Goal: Transaction & Acquisition: Purchase product/service

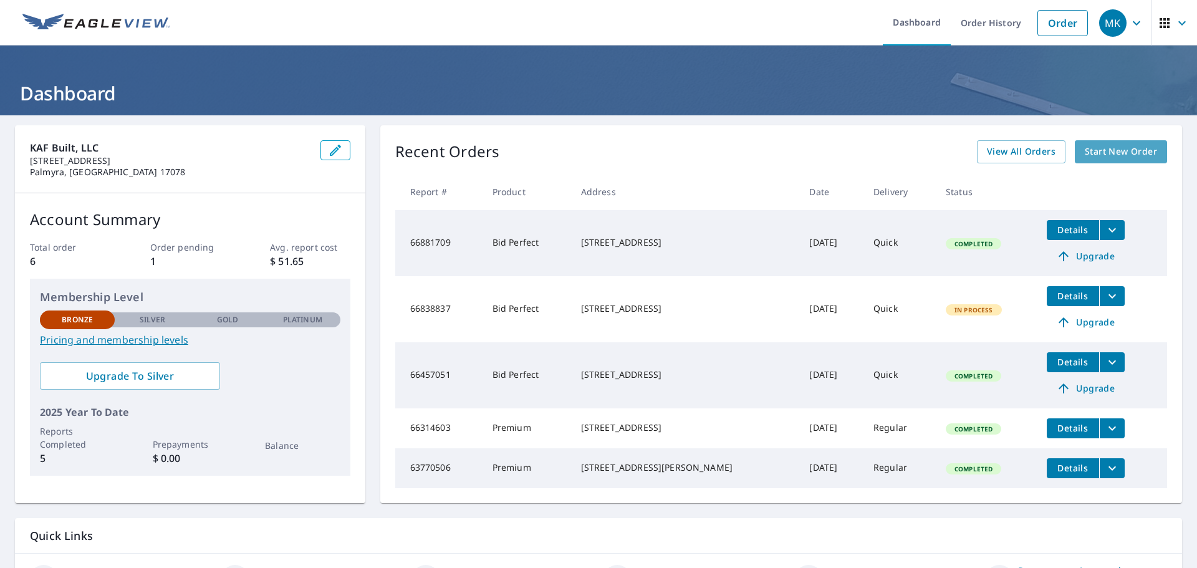
click at [1108, 158] on span "Start New Order" at bounding box center [1121, 152] width 72 height 16
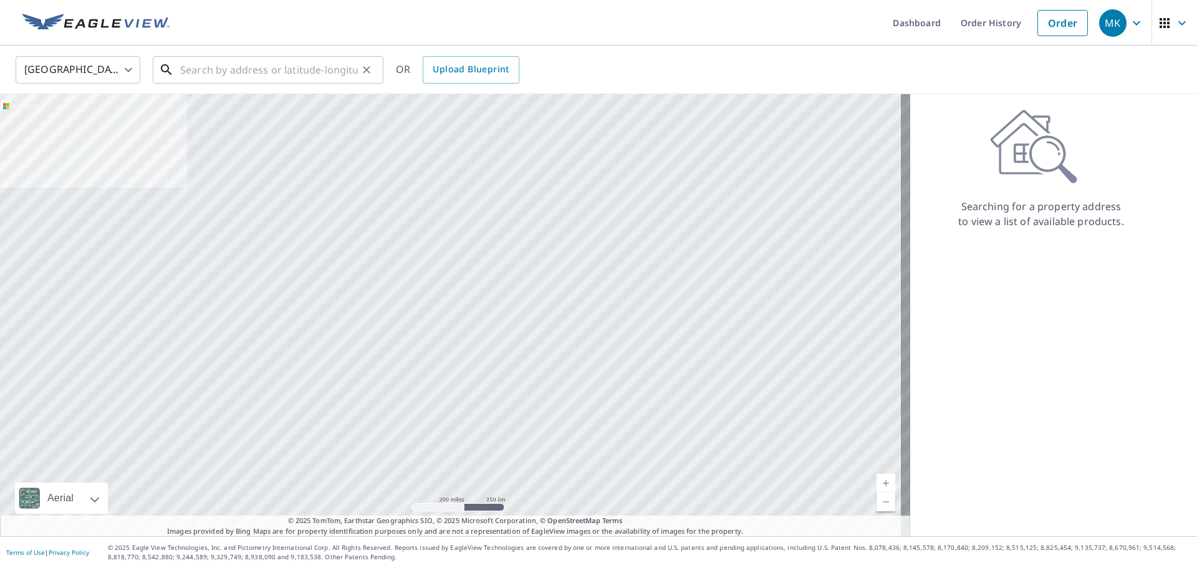
click at [323, 77] on input "text" at bounding box center [269, 69] width 178 height 35
click at [238, 79] on input "text" at bounding box center [269, 69] width 178 height 35
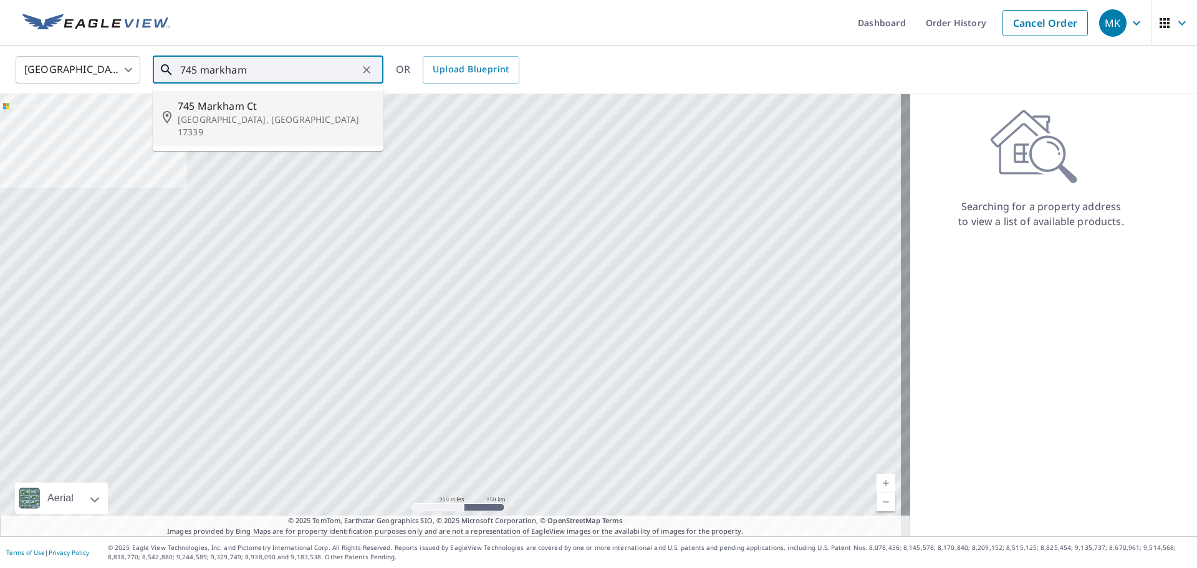
click at [275, 112] on span "745 Markham Ct" at bounding box center [276, 106] width 196 height 15
type input "745 [PERSON_NAME], [GEOGRAPHIC_DATA] 17339"
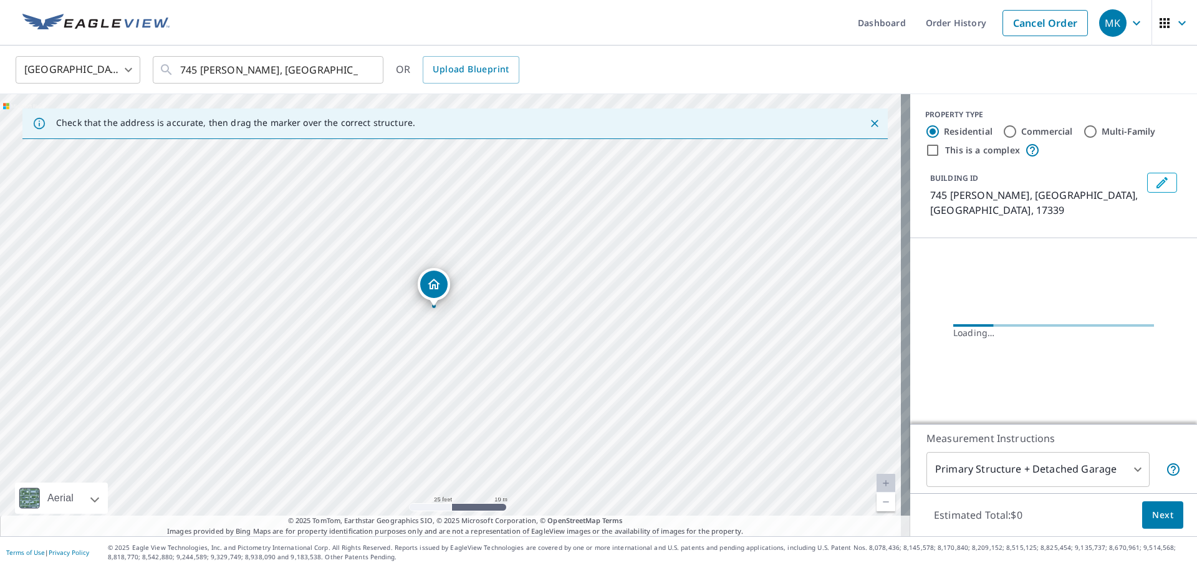
drag, startPoint x: 457, startPoint y: 381, endPoint x: 475, endPoint y: 248, distance: 134.1
click at [475, 248] on div "745 [PERSON_NAME], [GEOGRAPHIC_DATA] 17339" at bounding box center [455, 315] width 911 height 442
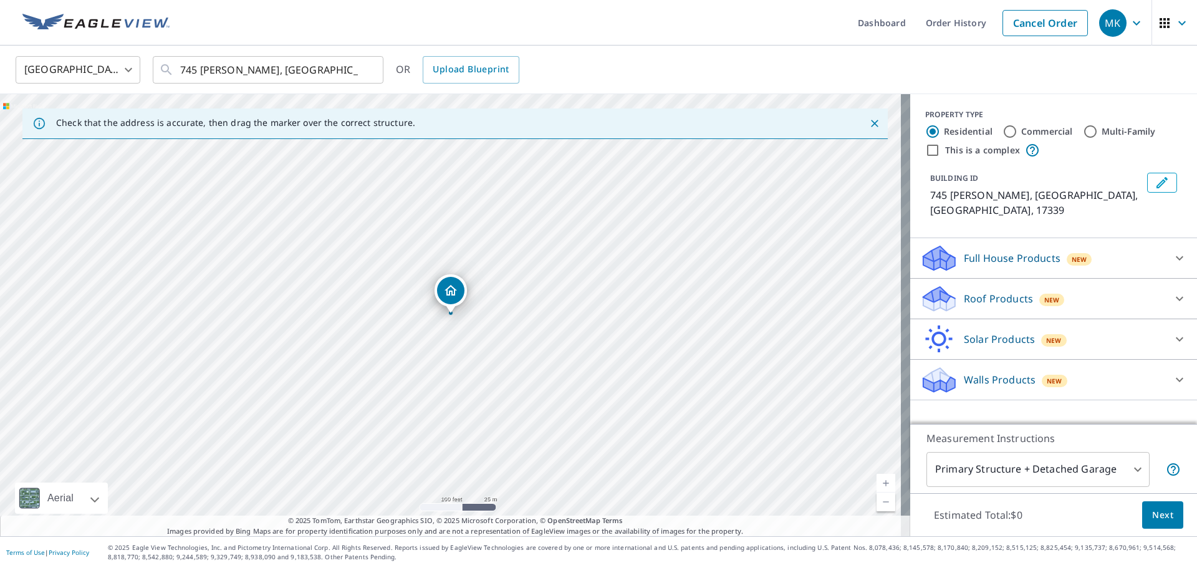
click at [1102, 284] on div "Roof Products New" at bounding box center [1043, 298] width 244 height 29
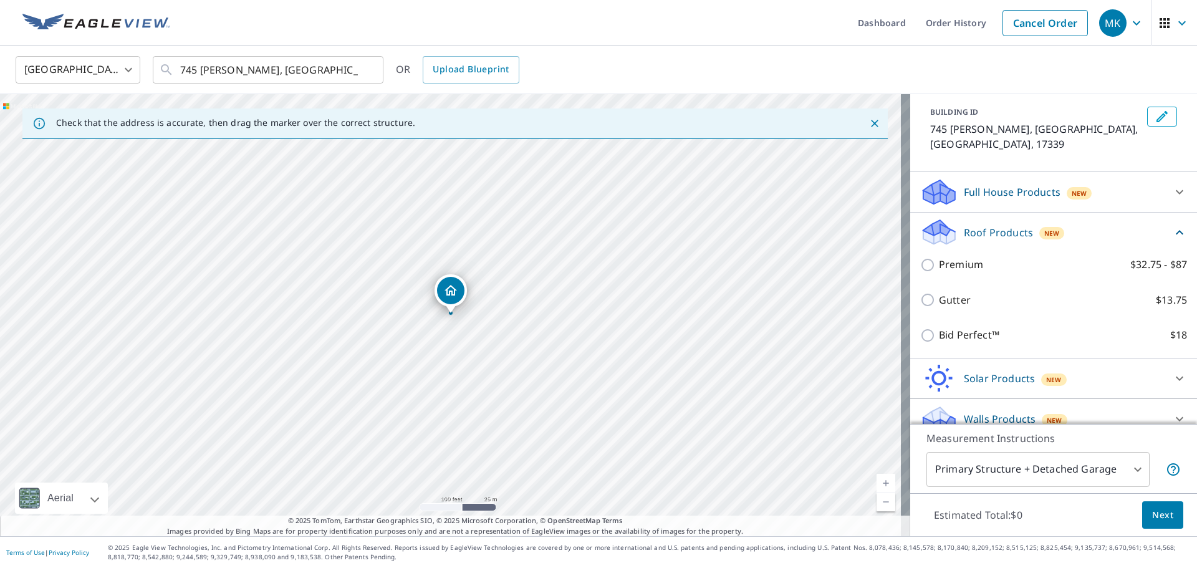
scroll to position [67, 0]
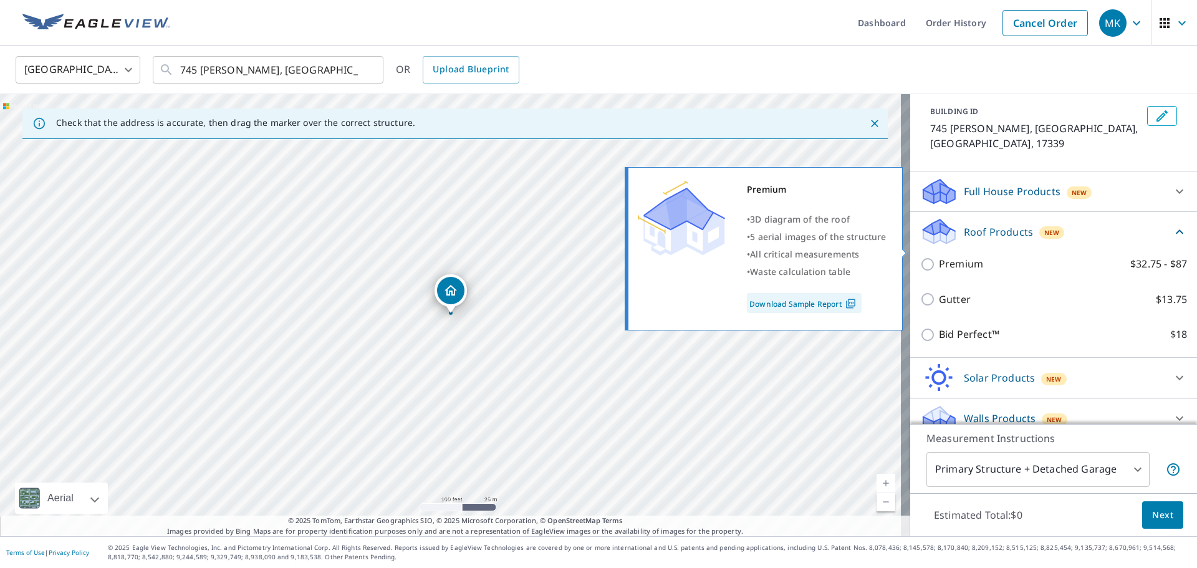
click at [955, 256] on p "Premium" at bounding box center [961, 264] width 44 height 16
click at [939, 257] on input "Premium $32.75 - $87" at bounding box center [930, 264] width 19 height 15
checkbox input "true"
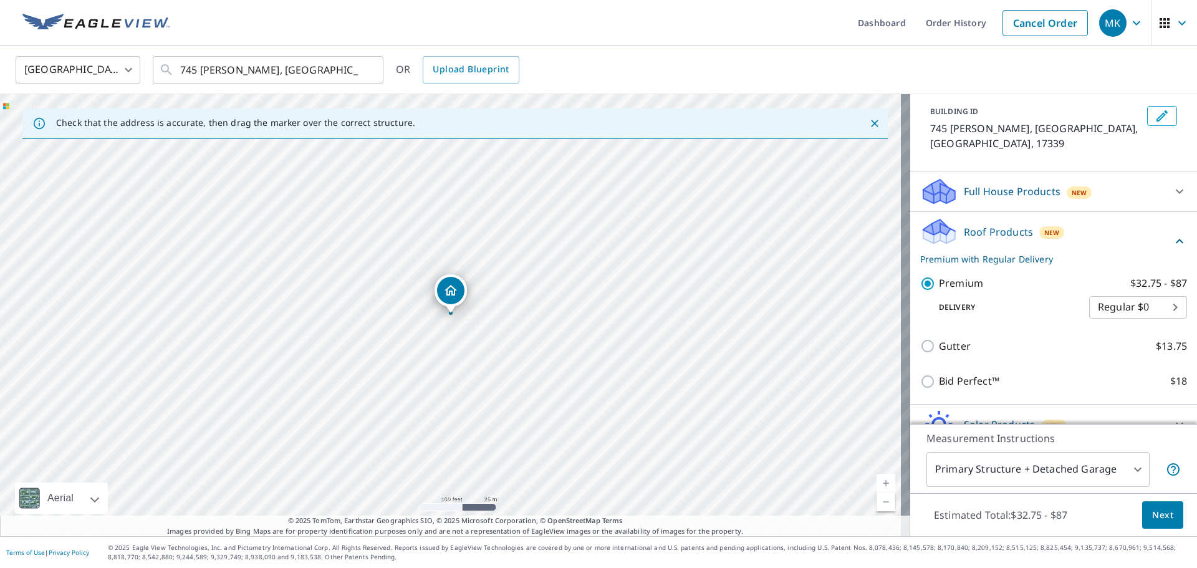
scroll to position [114, 0]
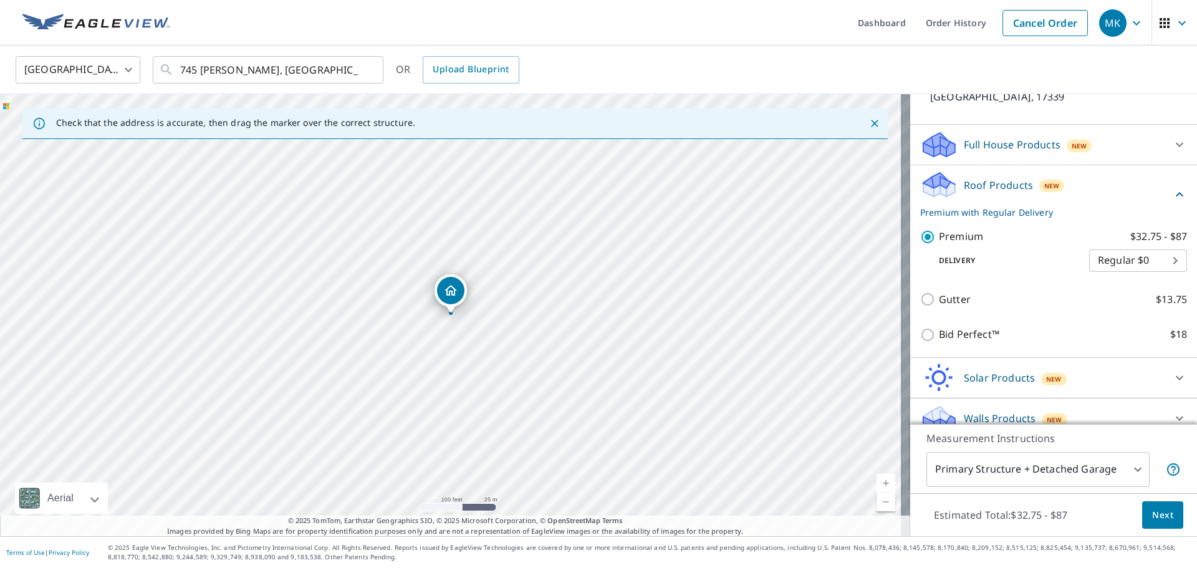
click at [1161, 519] on span "Next" at bounding box center [1162, 516] width 21 height 16
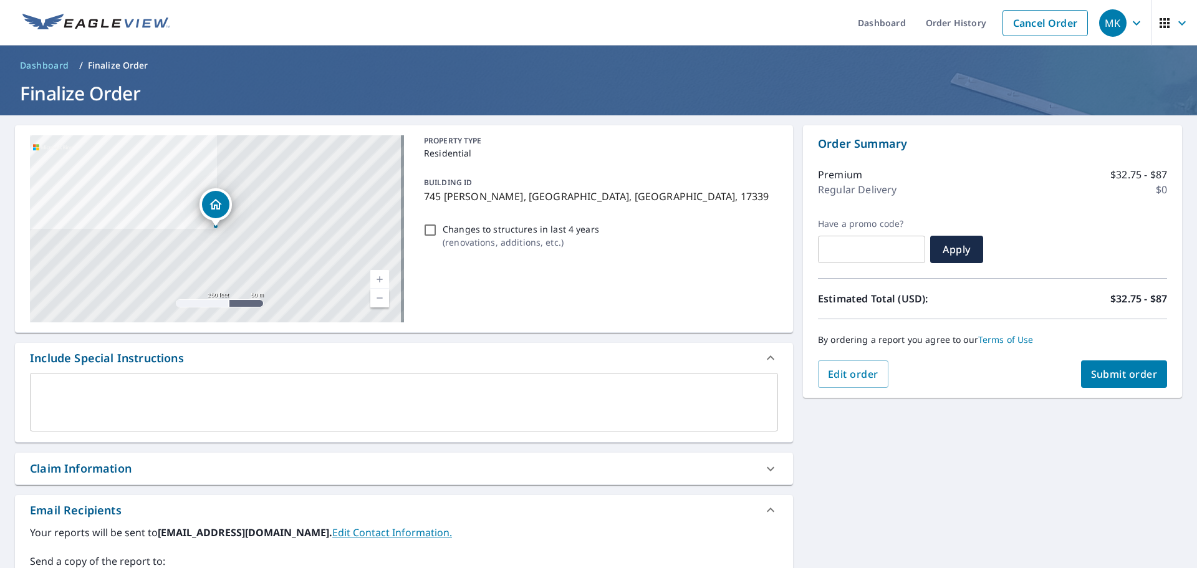
click at [1104, 375] on span "Submit order" at bounding box center [1124, 374] width 67 height 14
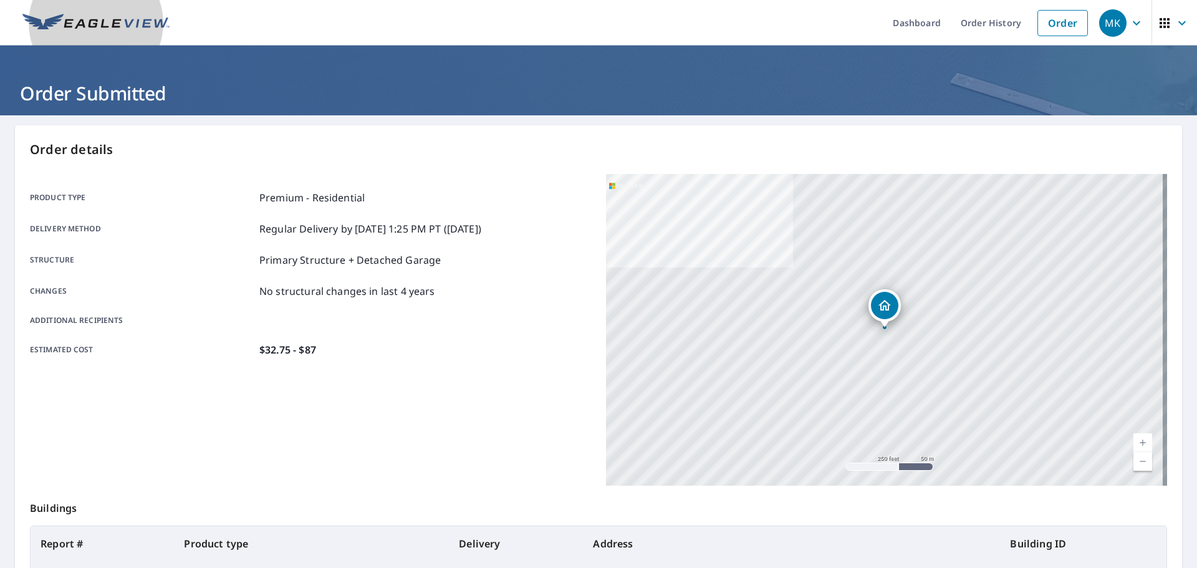
click at [125, 10] on link at bounding box center [96, 23] width 162 height 46
